Goal: Task Accomplishment & Management: Manage account settings

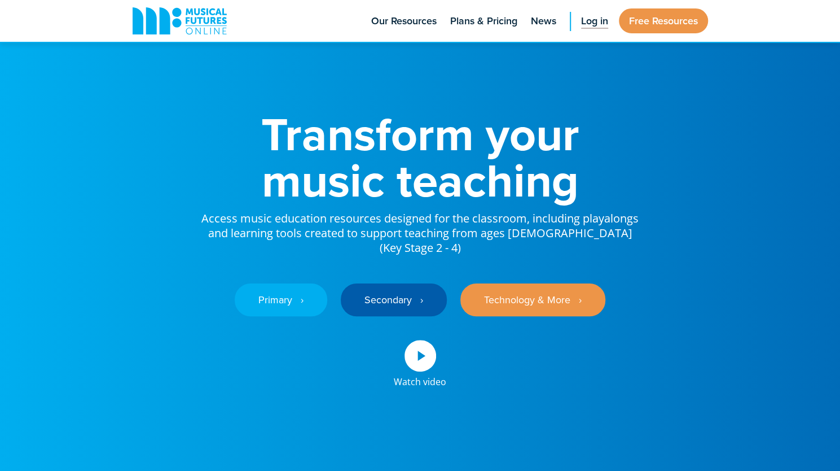
click at [588, 20] on span "Log in" at bounding box center [594, 21] width 27 height 15
